Goal: Information Seeking & Learning: Find specific fact

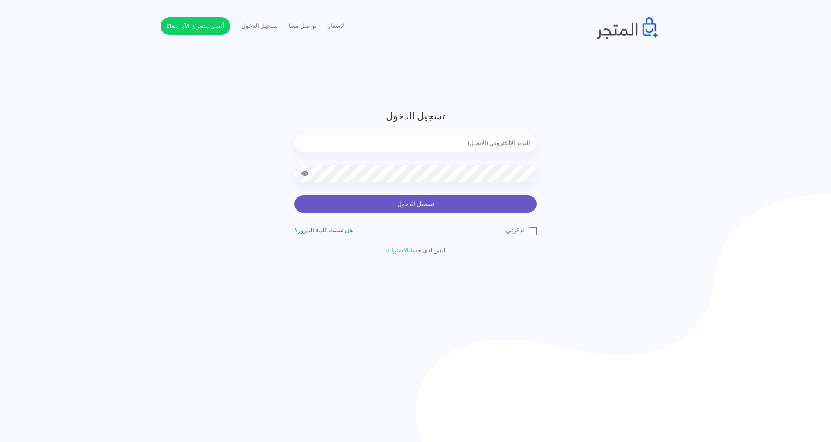
type input "[EMAIL_ADDRESS][DOMAIN_NAME]"
click at [500, 205] on button "تسجيل الدخول" at bounding box center [415, 203] width 242 height 17
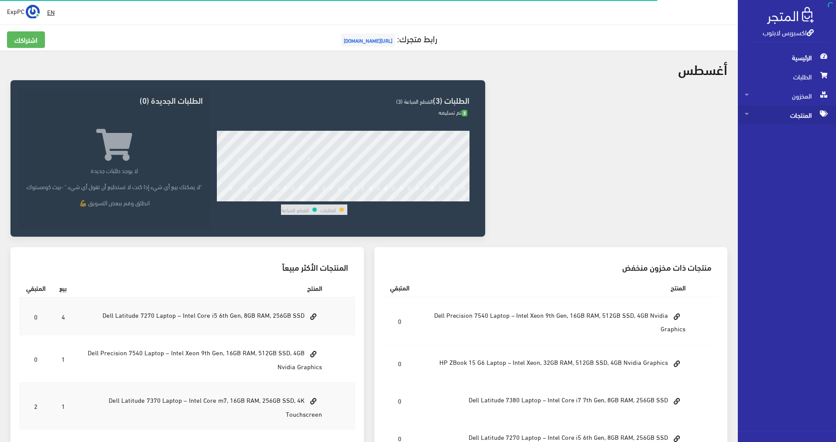
click at [811, 112] on span "المنتجات" at bounding box center [787, 115] width 84 height 19
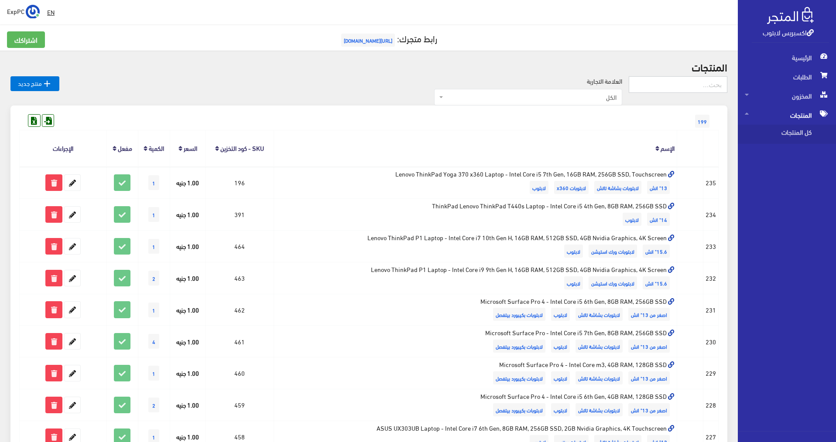
click at [677, 89] on input "text" at bounding box center [678, 84] width 99 height 17
type input "ه7 11فا"
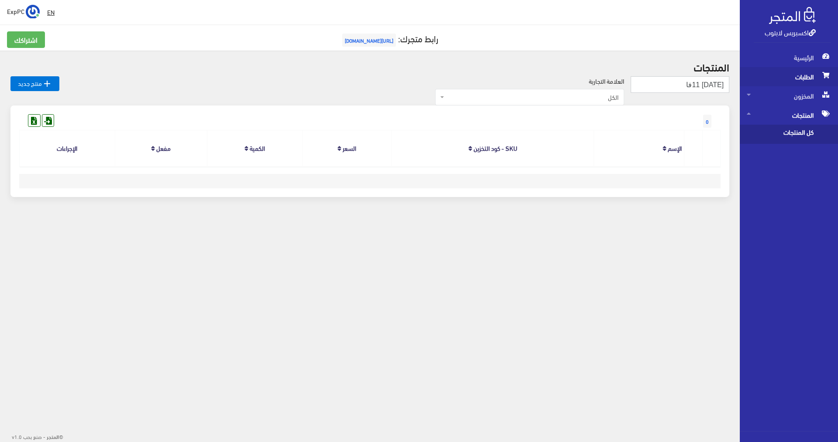
drag, startPoint x: 704, startPoint y: 85, endPoint x: 806, endPoint y: 85, distance: 102.5
click at [806, 85] on div "اكسبريس لابتوب الرئيسية الطلبات المخزون EN" at bounding box center [419, 123] width 838 height 246
type input "i7 11th"
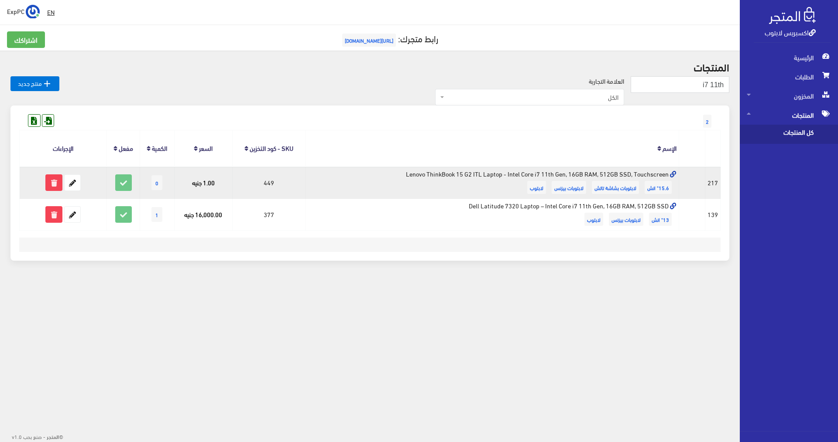
drag, startPoint x: 539, startPoint y: 173, endPoint x: 646, endPoint y: 183, distance: 107.4
click at [640, 174] on td "Lenovo ThinkBook 15 G2 ITL Laptop - Intel Core i7 11th Gen, 16GB RAM, 512GB SSD…" at bounding box center [491, 183] width 373 height 32
drag, startPoint x: 454, startPoint y: 173, endPoint x: 525, endPoint y: 178, distance: 71.3
click at [525, 178] on td "Lenovo ThinkBook 15 G2 ITL Laptop - Intel Core i7 11th Gen, 16GB RAM, 512GB SSD…" at bounding box center [491, 183] width 373 height 32
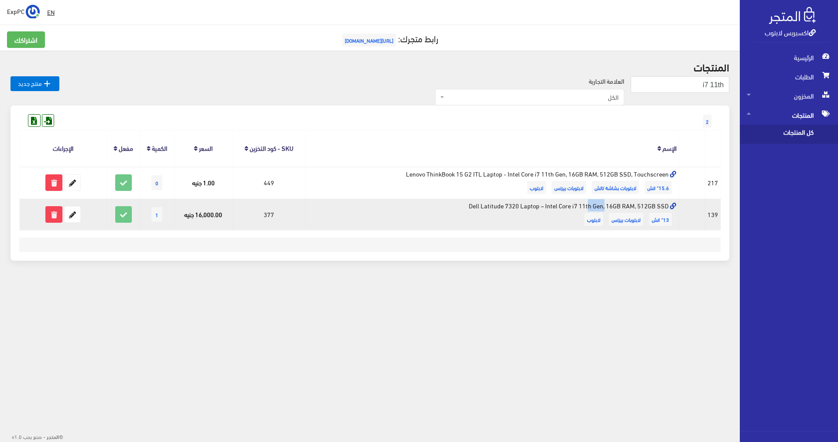
drag, startPoint x: 519, startPoint y: 208, endPoint x: 498, endPoint y: 209, distance: 20.5
click at [498, 209] on td "Dell Latitude 7320 Laptop – Intel Core i7 11th Gen, 16GB RAM, 512GB SSD 13" انش…" at bounding box center [491, 215] width 373 height 32
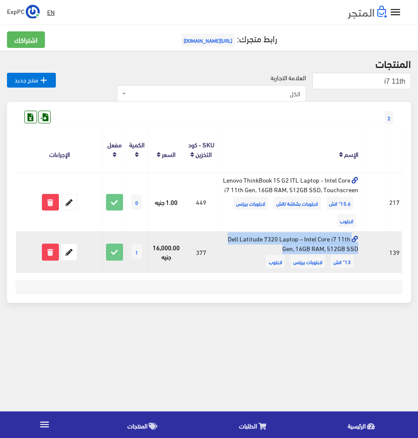
drag, startPoint x: 331, startPoint y: 240, endPoint x: 359, endPoint y: 240, distance: 28.8
click at [359, 240] on td "Dell Latitude 7320 Laptop – Intel Core i7 11th Gen, 16GB RAM, 512GB SSD 13" انش…" at bounding box center [289, 252] width 143 height 41
drag, startPoint x: 294, startPoint y: 250, endPoint x: 360, endPoint y: 248, distance: 65.9
click at [360, 248] on td "Dell Latitude 7320 Laptop – Intel Core i7 11th Gen, 16GB RAM, 512GB SSD 13" انش…" at bounding box center [289, 252] width 143 height 41
drag, startPoint x: 154, startPoint y: 248, endPoint x: 240, endPoint y: 260, distance: 87.6
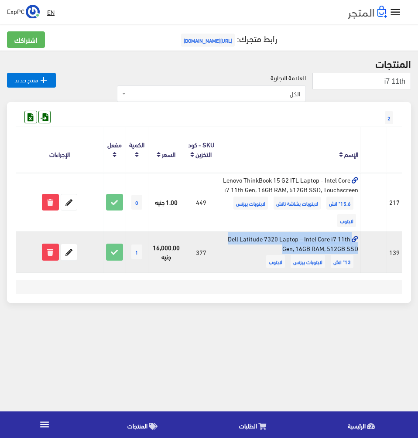
click at [211, 246] on tr "#139 13" انش لابتوبات بيزنس لابتوب 377 13" انش 1" at bounding box center [209, 252] width 386 height 41
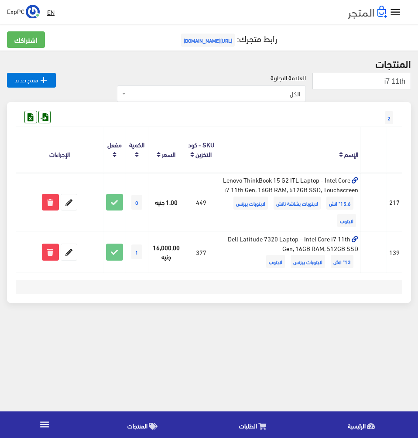
click at [233, 299] on div "2 المنتج" at bounding box center [209, 202] width 404 height 201
